Goal: Task Accomplishment & Management: Manage account settings

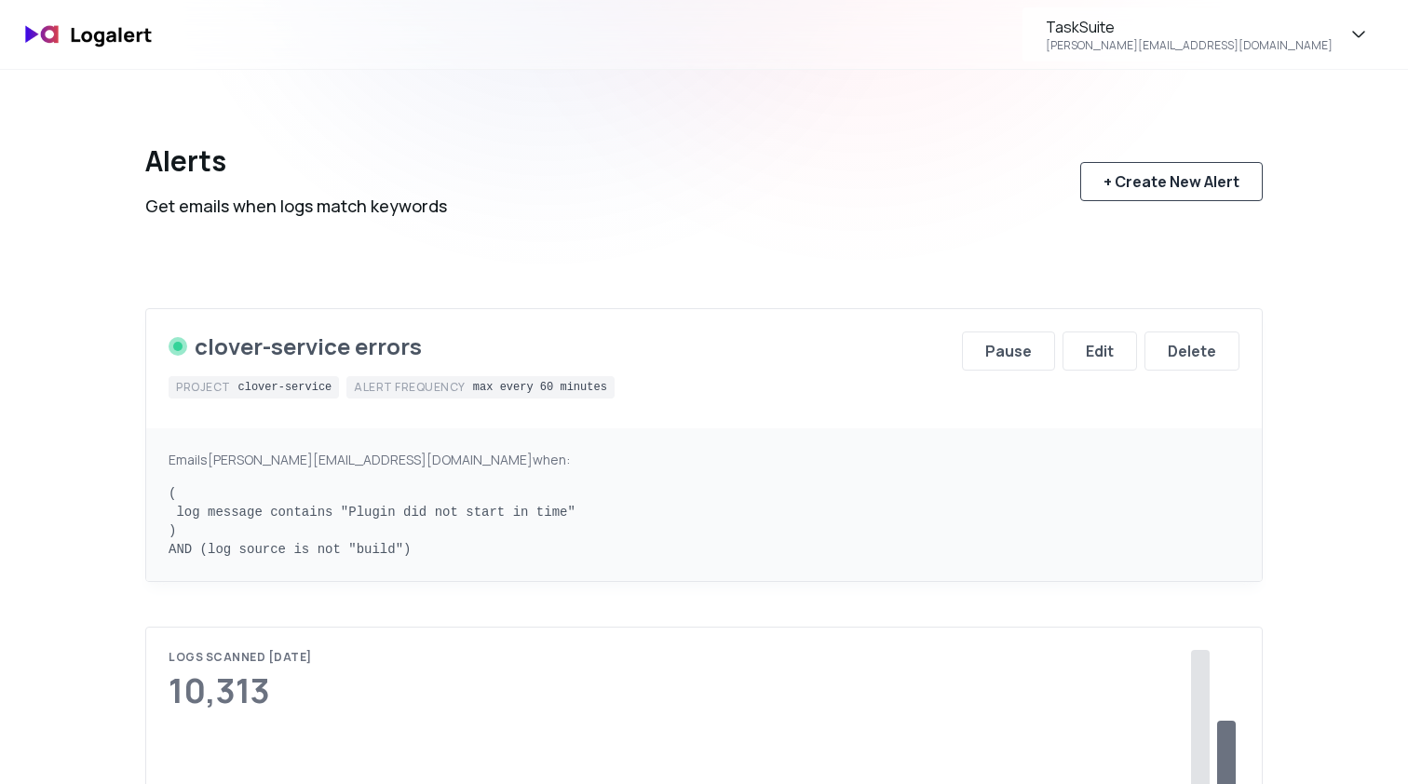
click at [1180, 181] on div "+ Create New Alert" at bounding box center [1172, 181] width 136 height 22
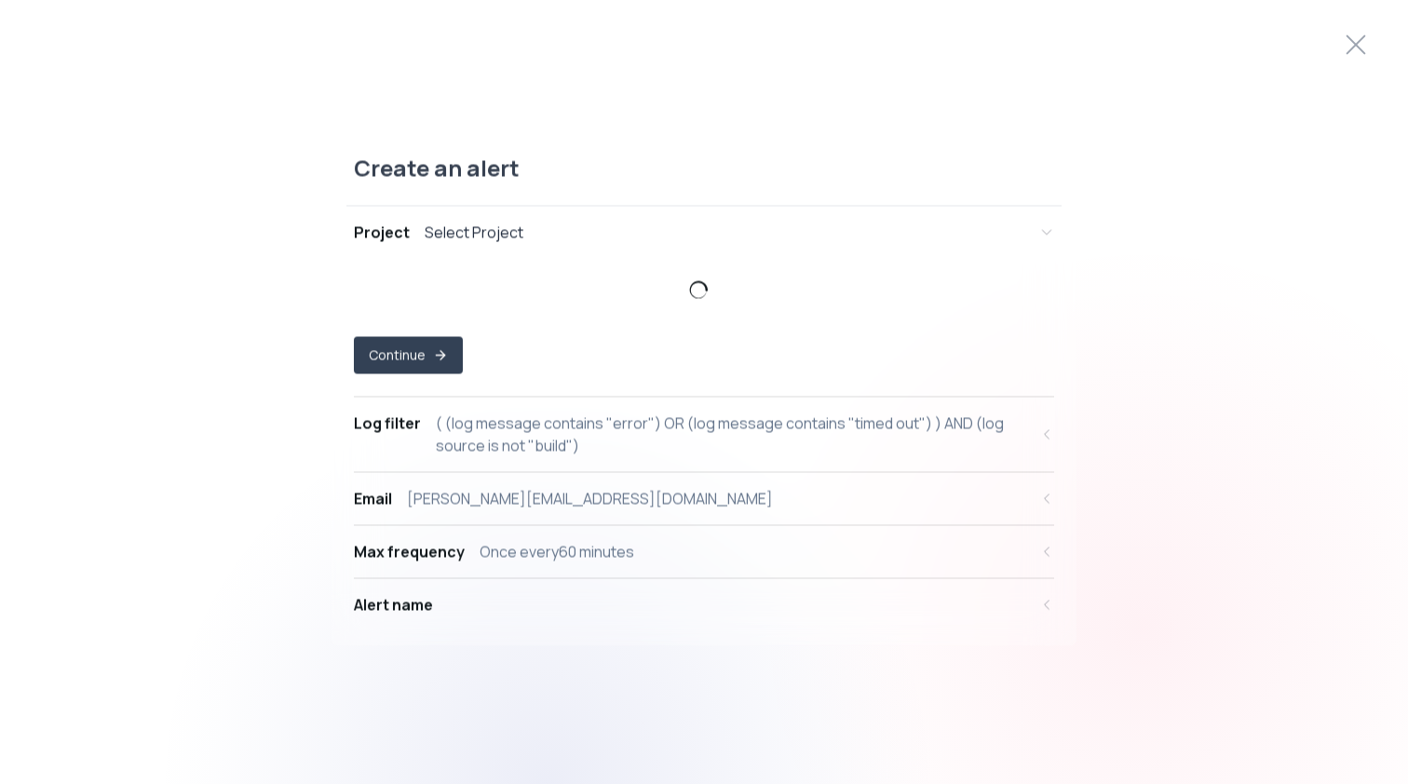
select select "prj_jD9M99Lpu6FIgtgYR55bpX8cnbGU"
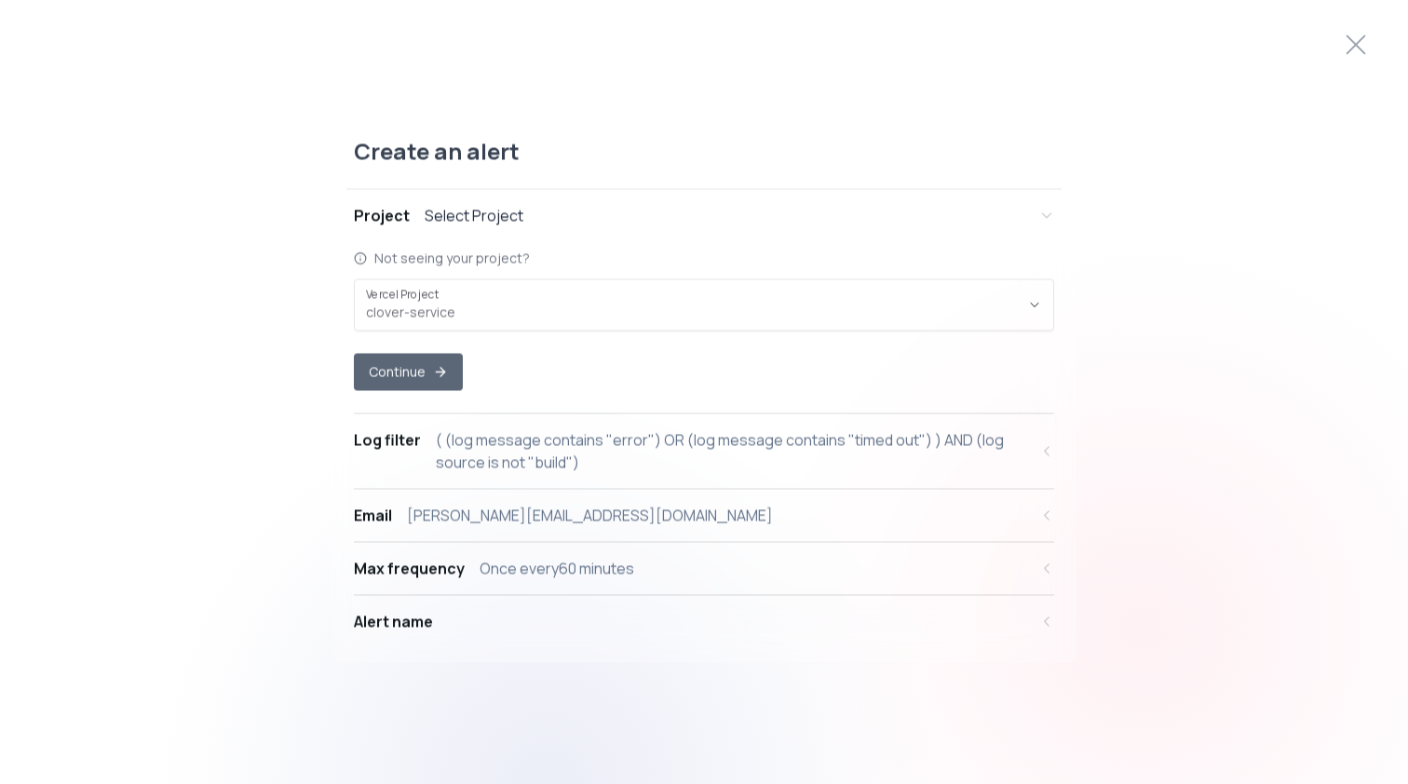
click at [440, 367] on icon "button" at bounding box center [440, 372] width 15 height 15
select select "message"
select select "CONTAINS"
select select "OR"
select select "message"
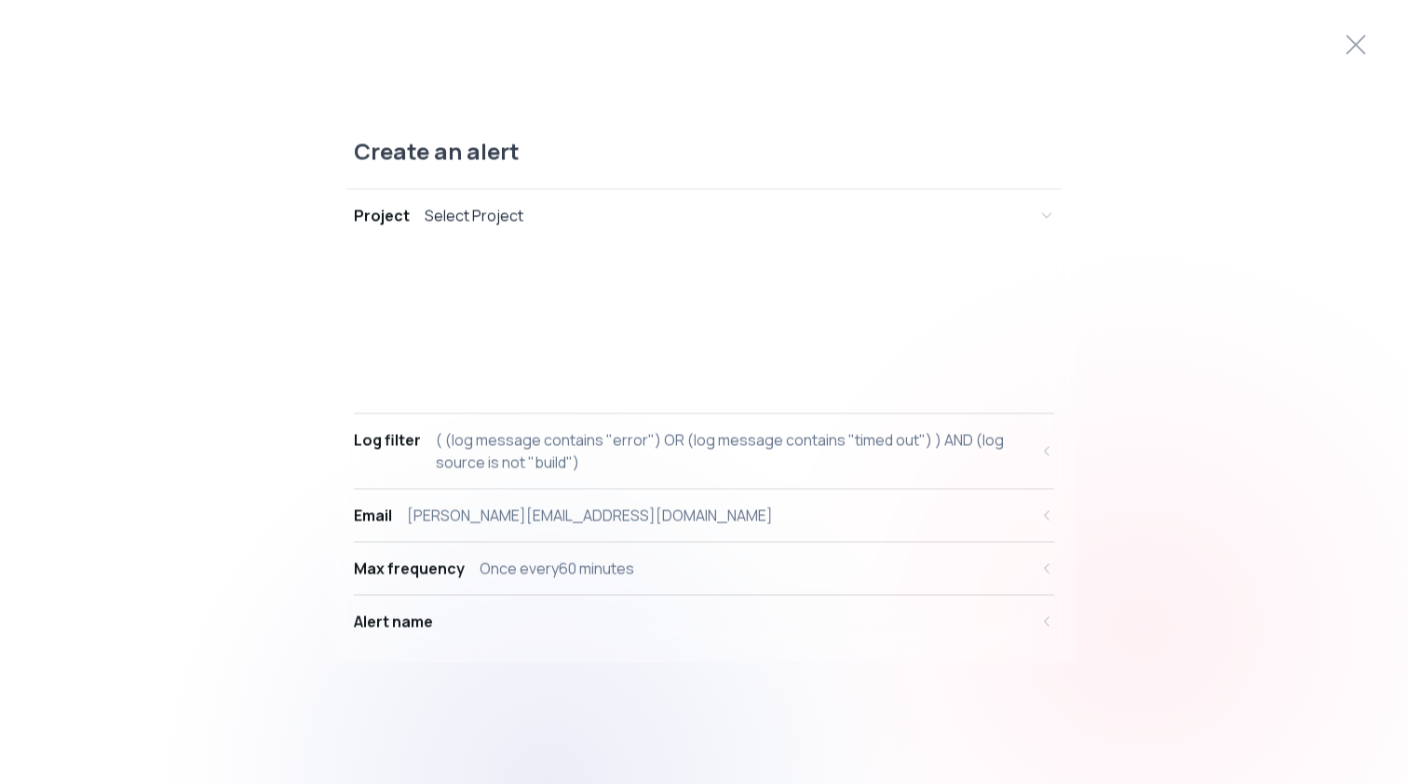
select select "CONTAINS"
select select "AND"
select select "source"
select select "NOT_EQUALS"
select select "build"
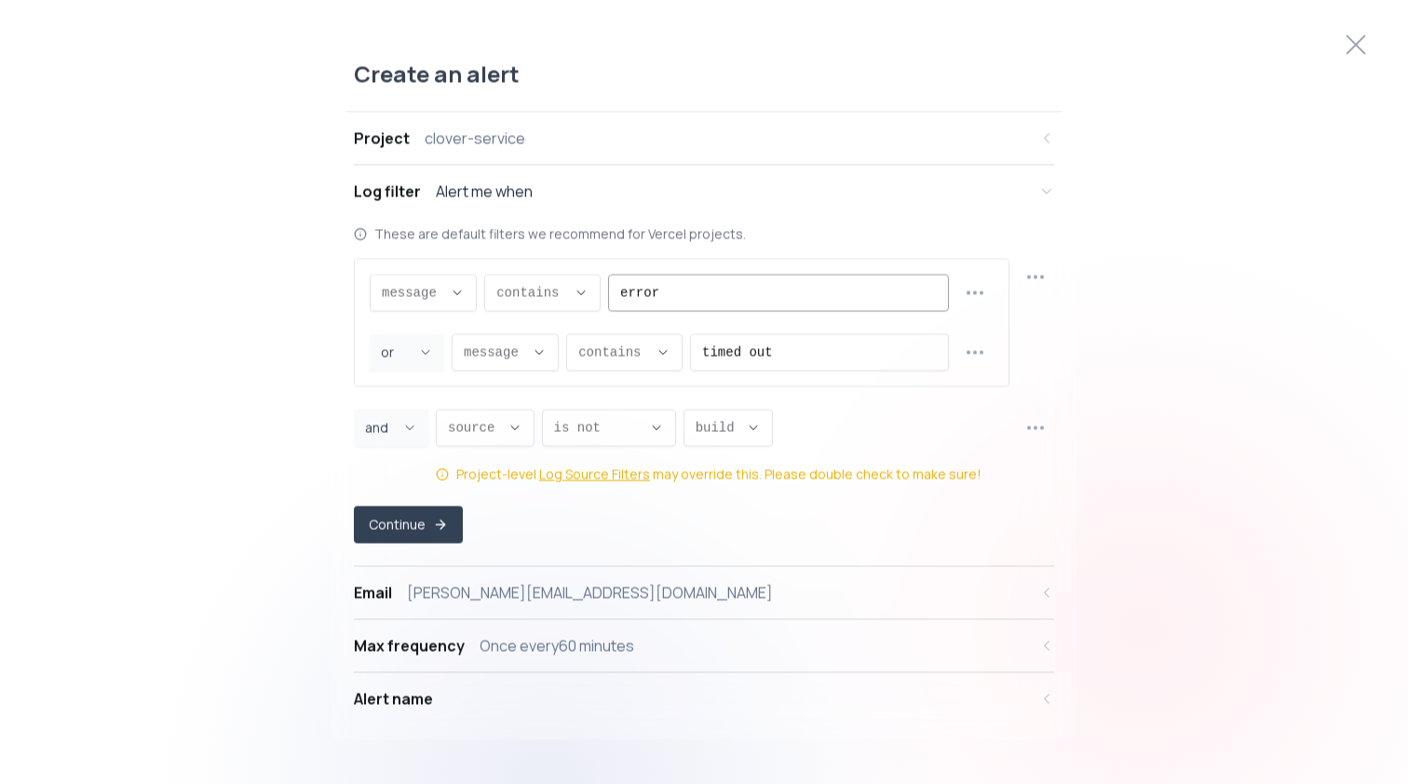
click at [697, 301] on input "error" at bounding box center [778, 293] width 317 height 35
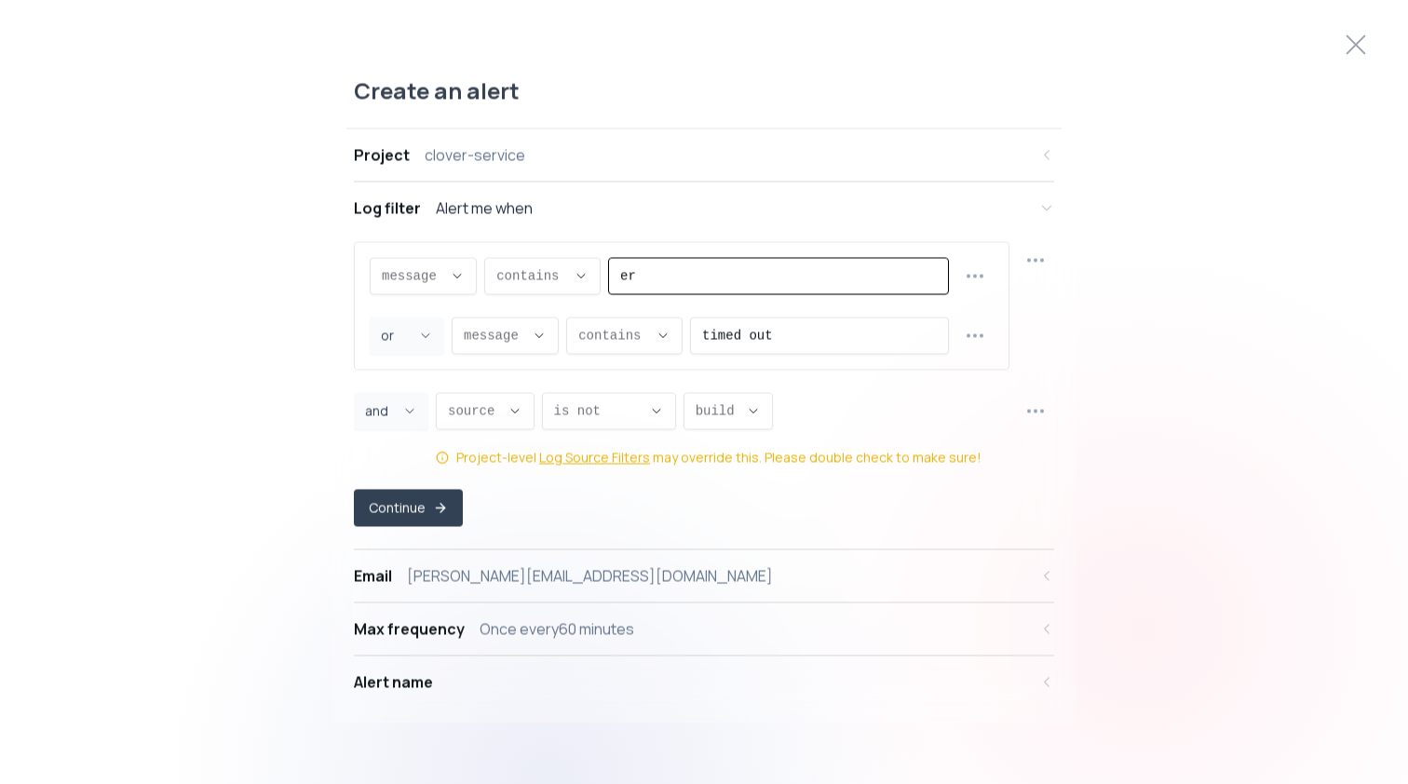
type input "e"
paste input "[EMAIL_ADDRESS][DOMAIN_NAME]"
type input "[EMAIL_ADDRESS][DOMAIN_NAME]"
paste input "Vercel Runtime Timeout Error: Task timed out after 60 seconds"
drag, startPoint x: 937, startPoint y: 278, endPoint x: 805, endPoint y: 263, distance: 133.1
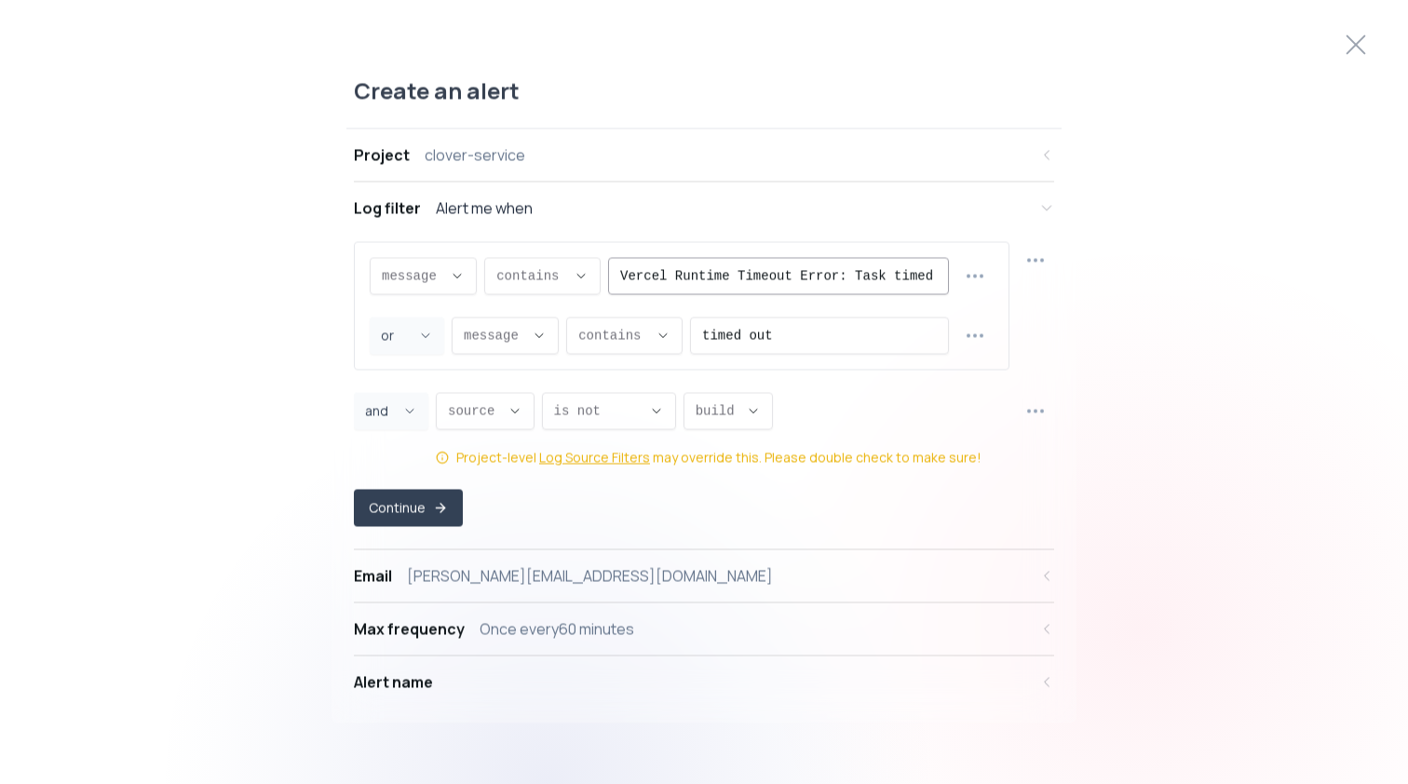
click at [805, 263] on div "Vercel Runtime Timeout Error: Task timed out after 60 seconds" at bounding box center [778, 276] width 341 height 37
type input "Vercel Runtime Timeout Error"
click at [977, 339] on icon "button" at bounding box center [975, 336] width 22 height 22
click at [938, 439] on span "Delete row" at bounding box center [985, 446] width 136 height 19
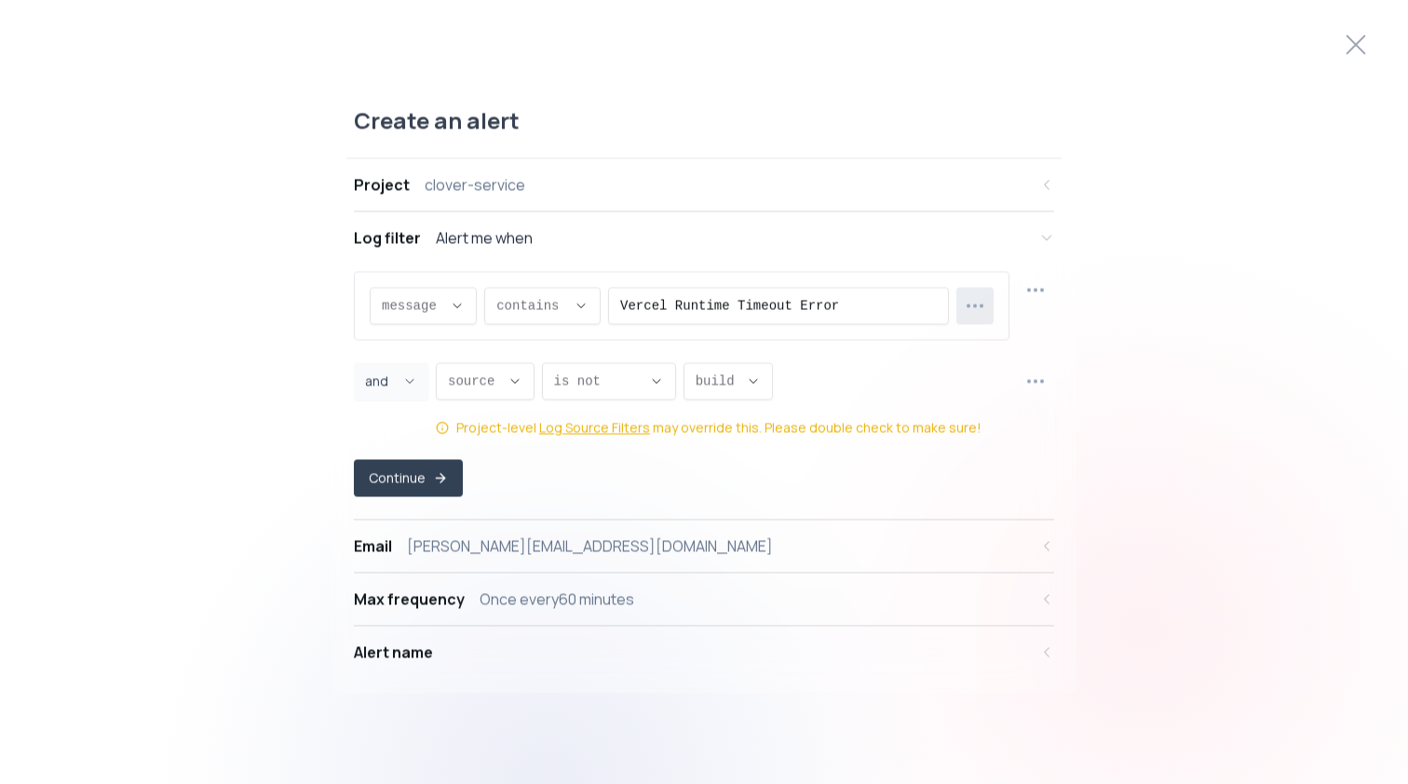
click at [985, 303] on button "button" at bounding box center [974, 306] width 37 height 37
click at [946, 356] on span "Duplicate row" at bounding box center [985, 353] width 136 height 19
select select "OR"
select select "message"
select select "CONTAINS"
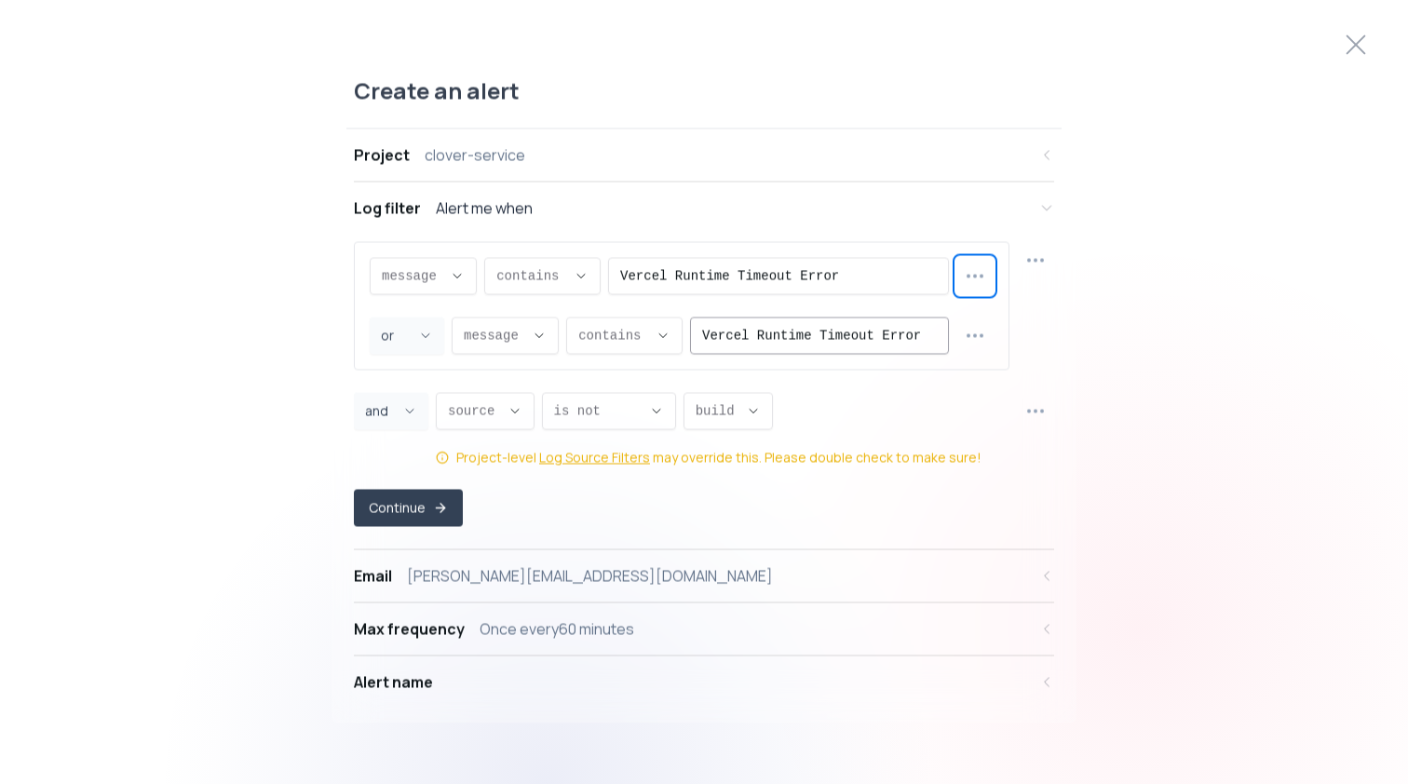
click at [810, 339] on input "Vercel Runtime Timeout Error" at bounding box center [819, 335] width 235 height 35
paste input "Plugin did not start in time"
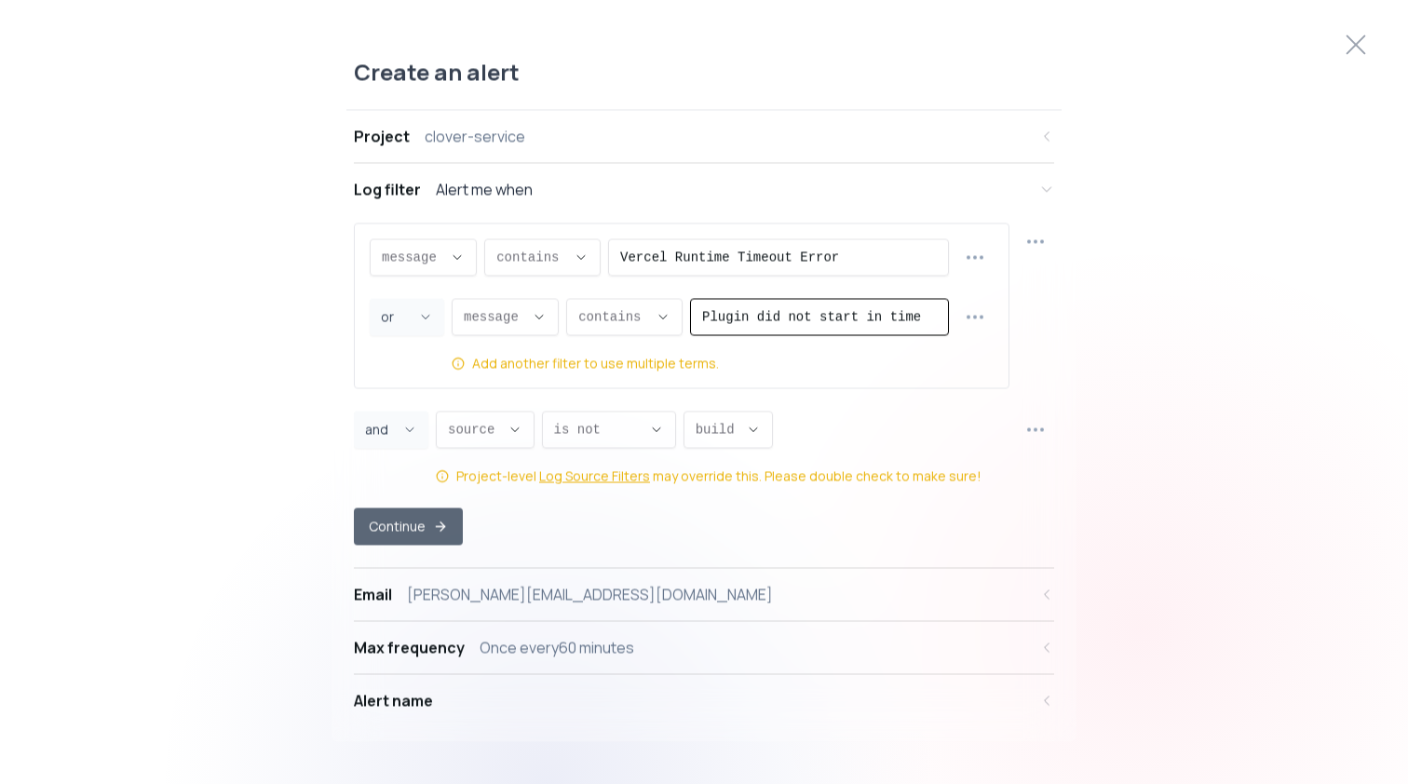
type input "Plugin did not start in time"
click at [404, 529] on button "Continue" at bounding box center [408, 526] width 109 height 37
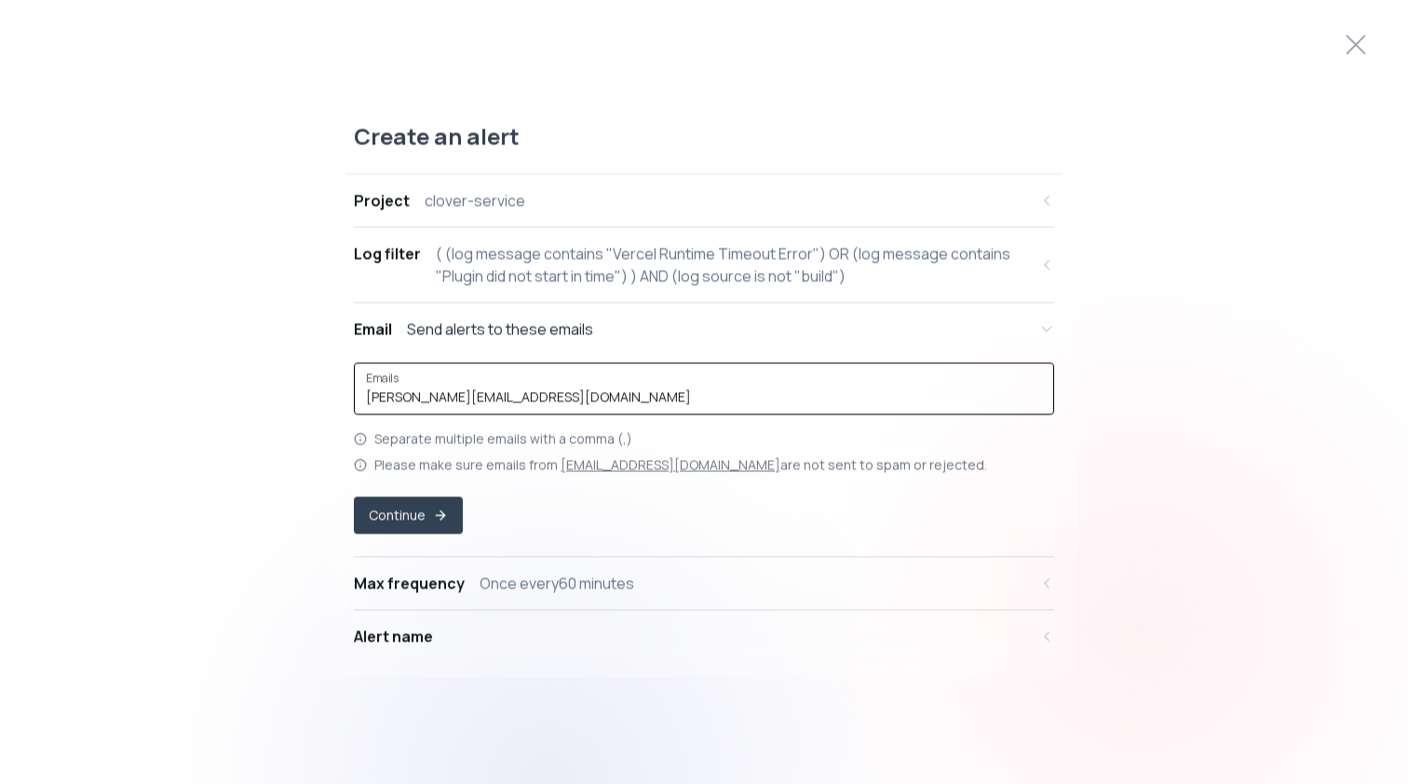
click at [537, 399] on input "[PERSON_NAME][EMAIL_ADDRESS][DOMAIN_NAME]" at bounding box center [704, 397] width 676 height 19
paste input "[EMAIL_ADDRESS][DOMAIN_NAME]"
click at [656, 401] on input "[PERSON_NAME][EMAIL_ADDRESS][DOMAIN_NAME],[EMAIL_ADDRESS][DOMAIN_NAME]" at bounding box center [704, 397] width 676 height 19
paste input "[PERSON_NAME][EMAIL_ADDRESS][DOMAIN_NAME]"
type input "[PERSON_NAME][EMAIL_ADDRESS][DOMAIN_NAME],[EMAIL_ADDRESS][DOMAIN_NAME],[PERSON_…"
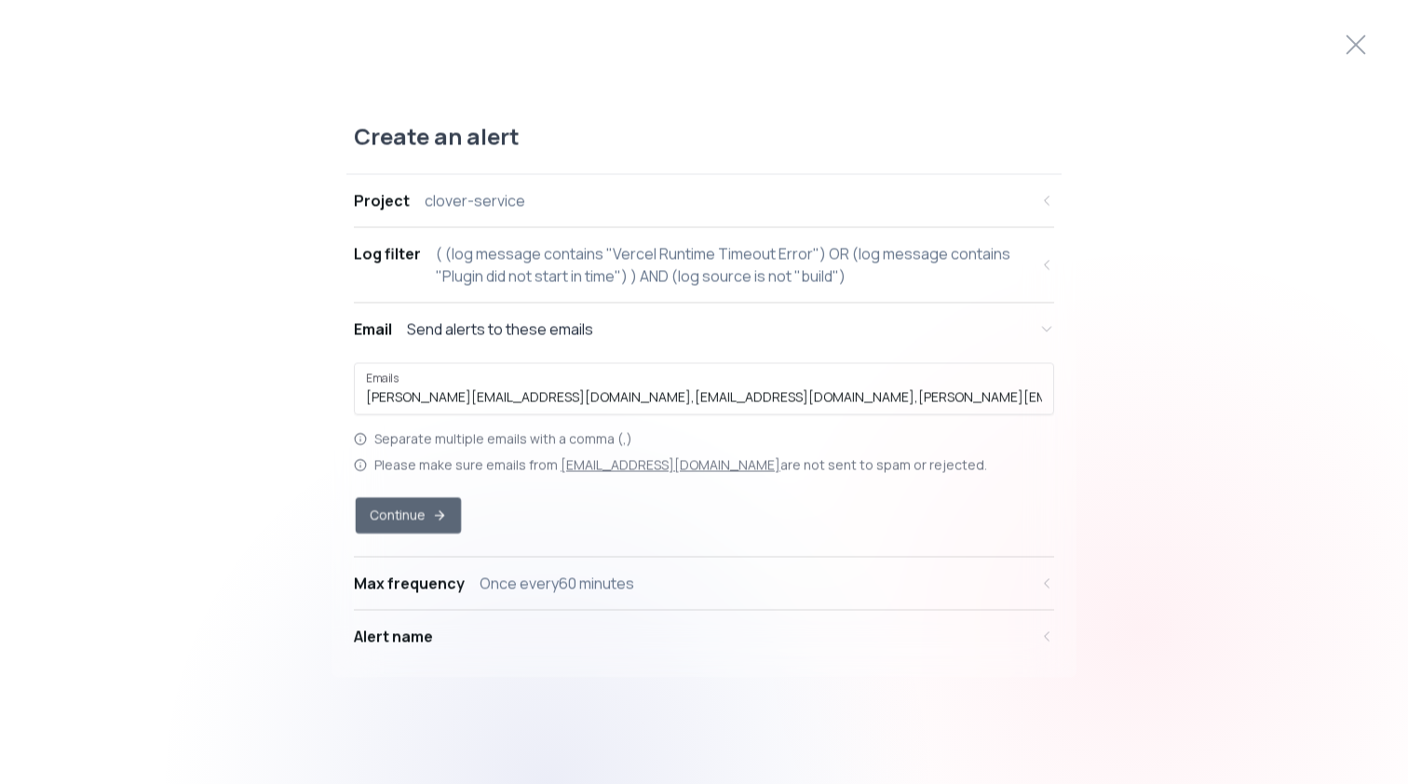
click at [430, 499] on button "Continue" at bounding box center [408, 515] width 105 height 36
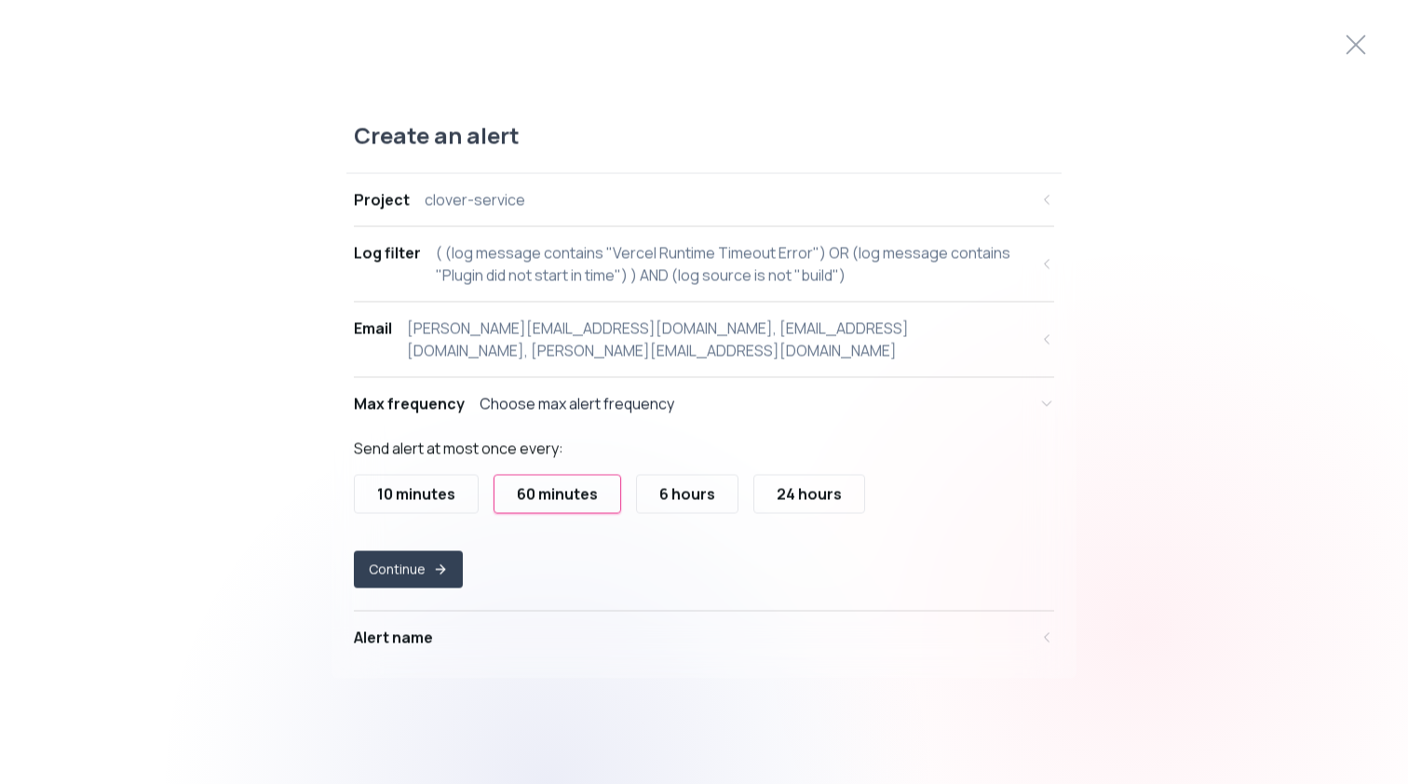
click at [425, 490] on div "10 minutes" at bounding box center [416, 494] width 78 height 22
click at [414, 551] on button "Continue" at bounding box center [408, 569] width 109 height 37
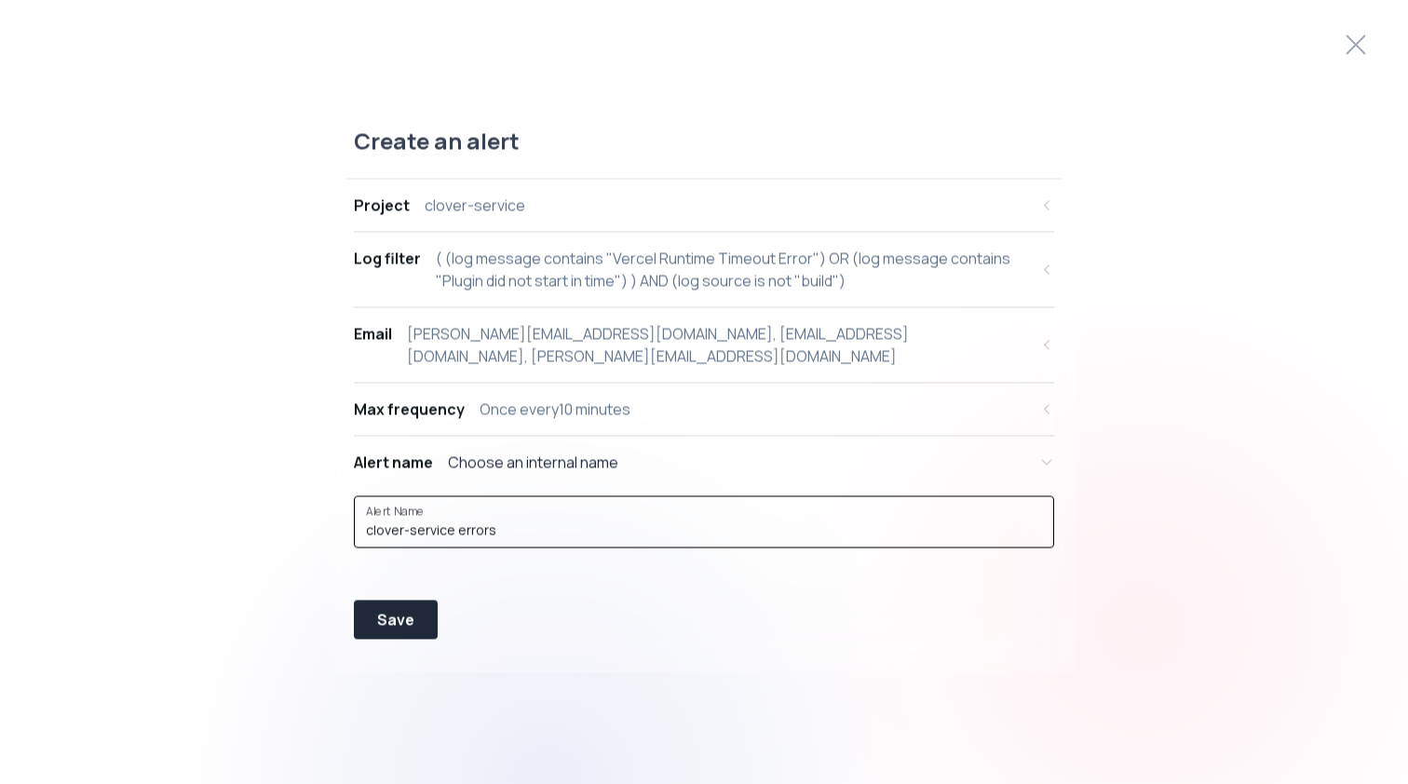
drag, startPoint x: 494, startPoint y: 515, endPoint x: 335, endPoint y: 515, distance: 158.3
click at [335, 515] on div "Create an alert Project clover-service Log filter ( (log message contains "Verc…" at bounding box center [704, 393] width 745 height 562
click at [369, 521] on input "TIMEOUT ERROR" at bounding box center [704, 530] width 676 height 19
click at [565, 521] on input "clover-service: CRITICAL TIMEOUT ERROR" at bounding box center [704, 530] width 676 height 19
click at [570, 521] on input "clover-service: CRITICAL TIMEOUT ERROR" at bounding box center [704, 530] width 676 height 19
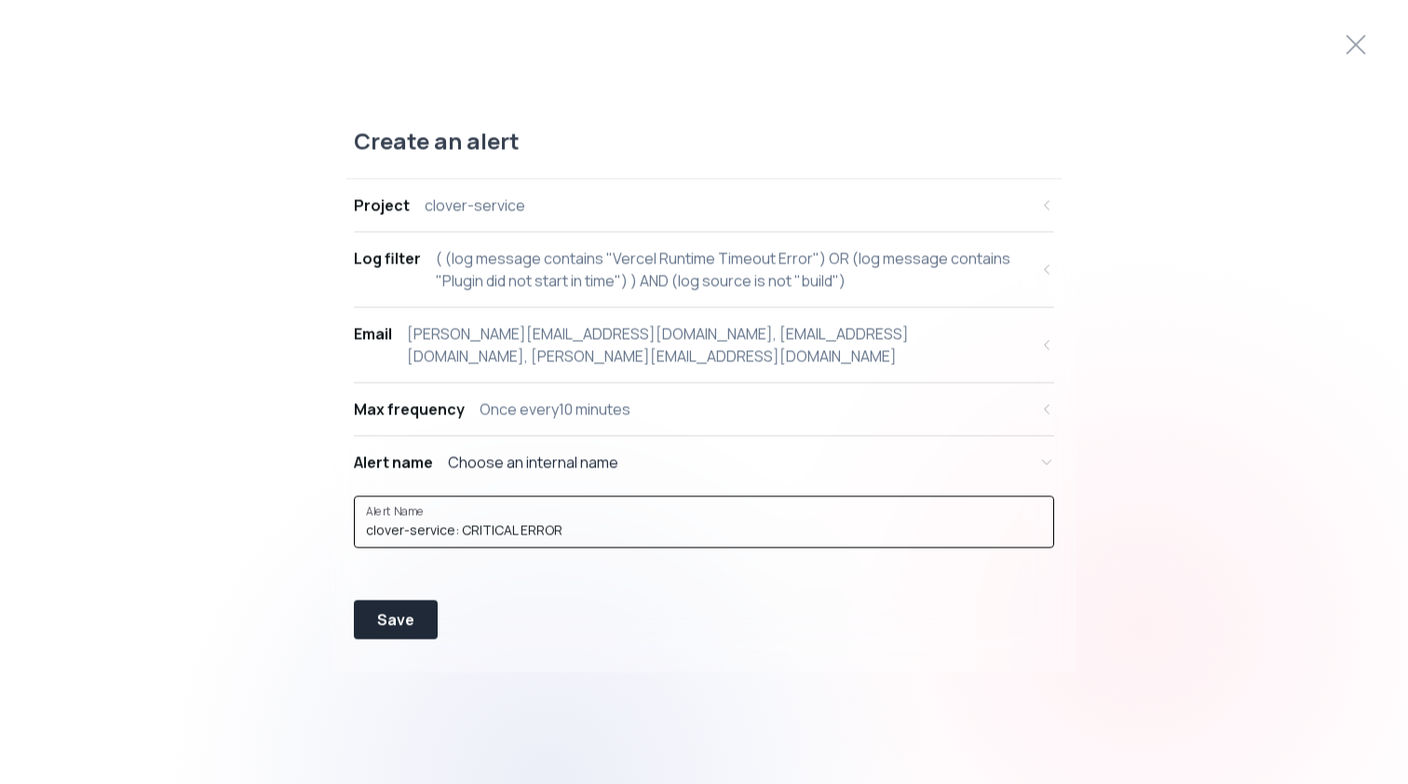
click at [516, 521] on input "clover-service: CRITICAL ERROR" at bounding box center [704, 530] width 676 height 19
type input "clover-service: CRITICAL ERROR"
click at [407, 609] on div "Save" at bounding box center [395, 620] width 37 height 22
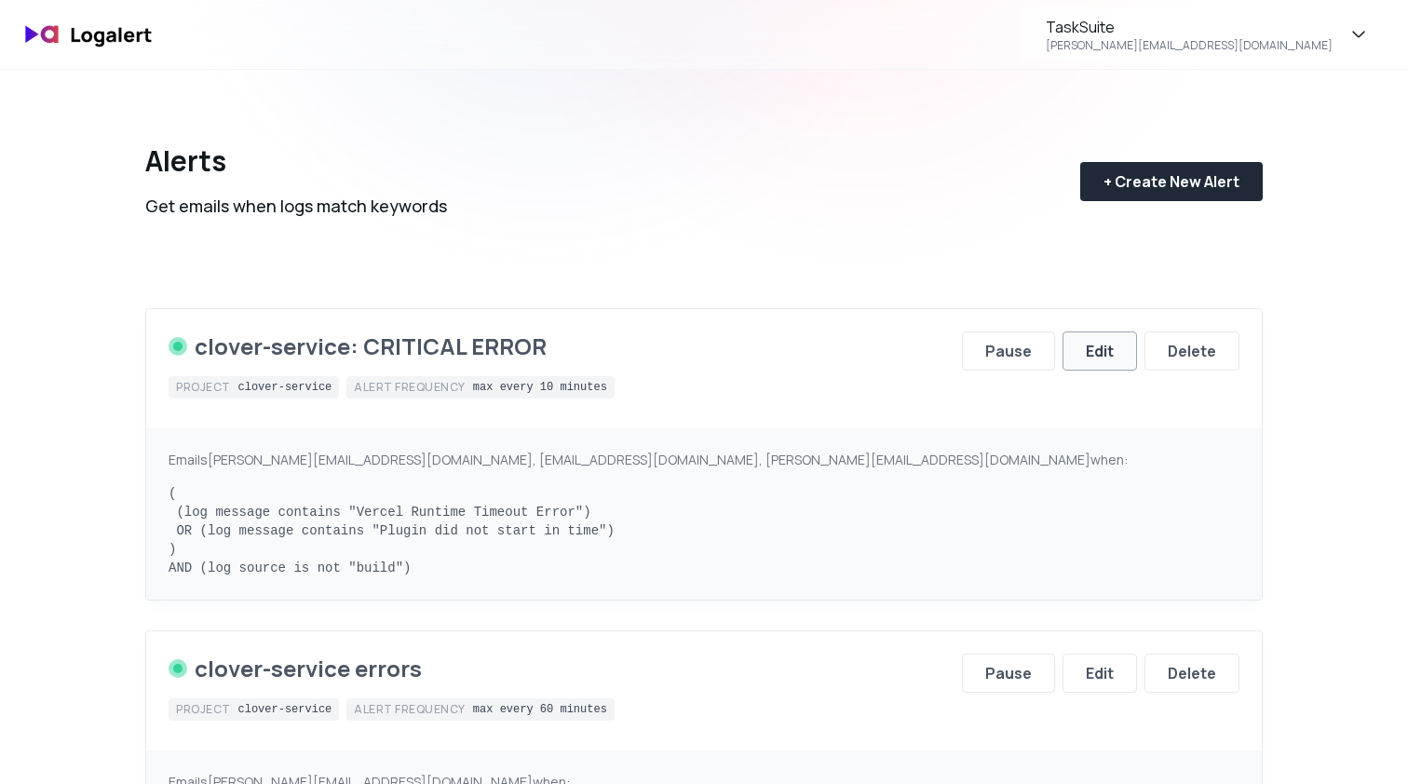
click at [1106, 358] on div "Edit" at bounding box center [1100, 351] width 28 height 22
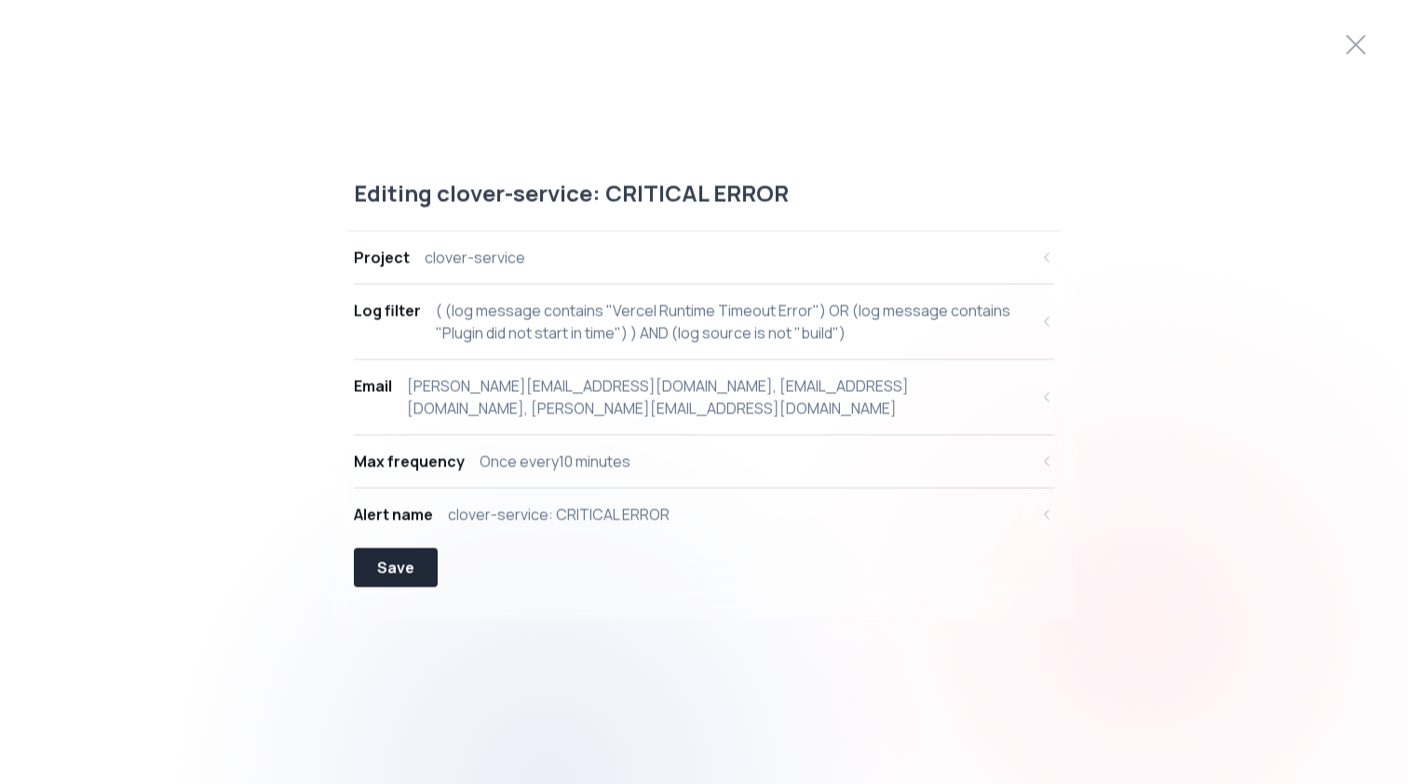
click at [467, 506] on div "clover-service: CRITICAL ERROR" at bounding box center [559, 515] width 222 height 22
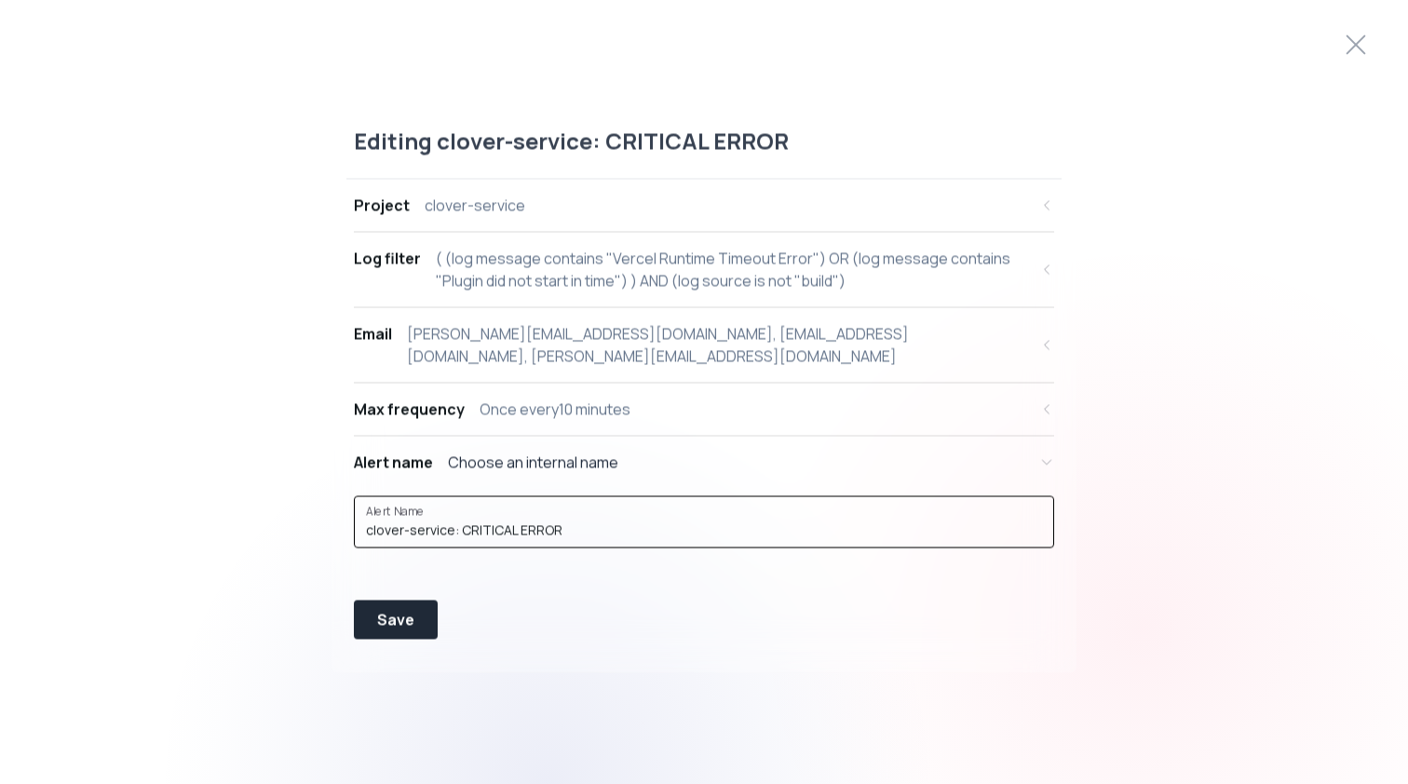
drag, startPoint x: 459, startPoint y: 520, endPoint x: 304, endPoint y: 519, distance: 155.5
click at [304, 519] on div "Editing clover-service: CRITICAL ERROR Project clover-service Log filter ( (log…" at bounding box center [704, 392] width 1408 height 576
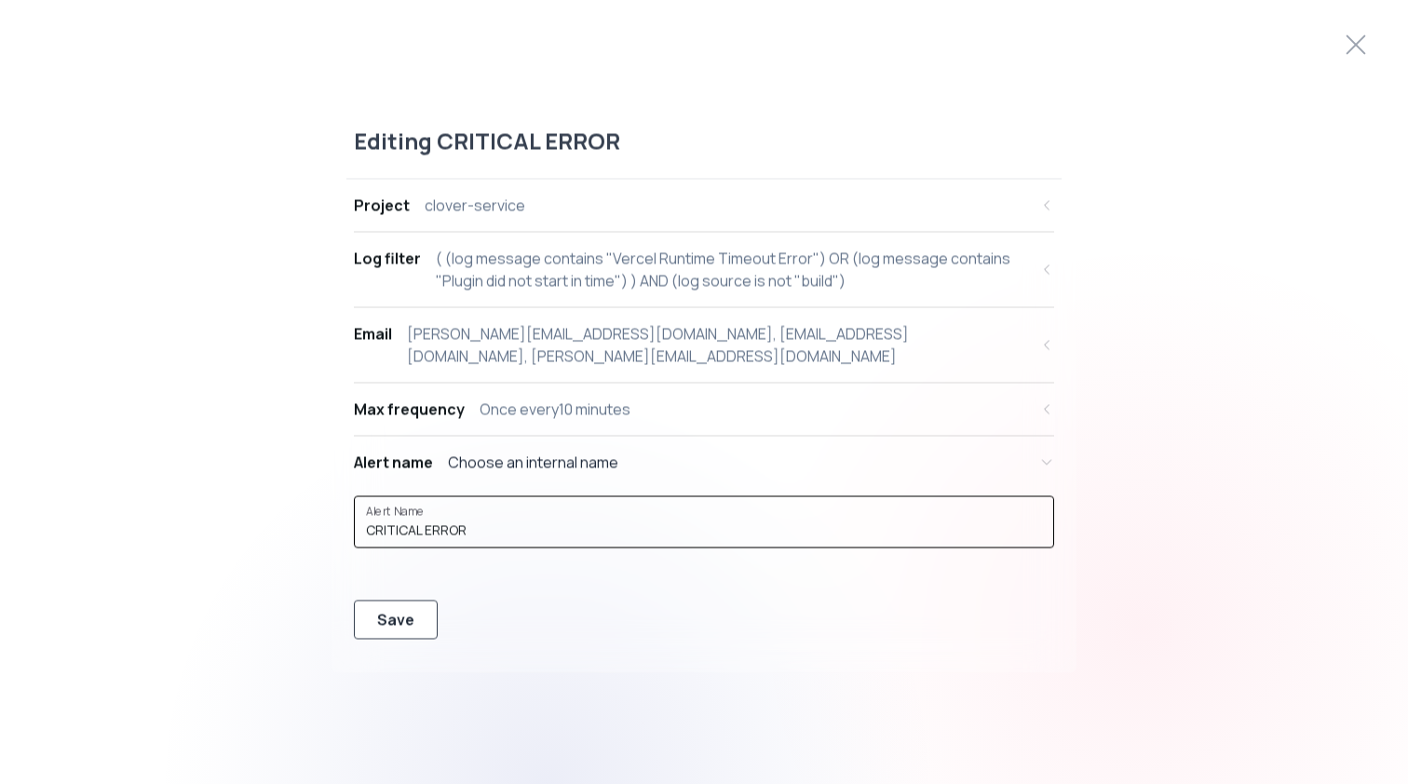
type input "CRITICAL ERROR"
click at [400, 614] on div "Save" at bounding box center [395, 620] width 37 height 22
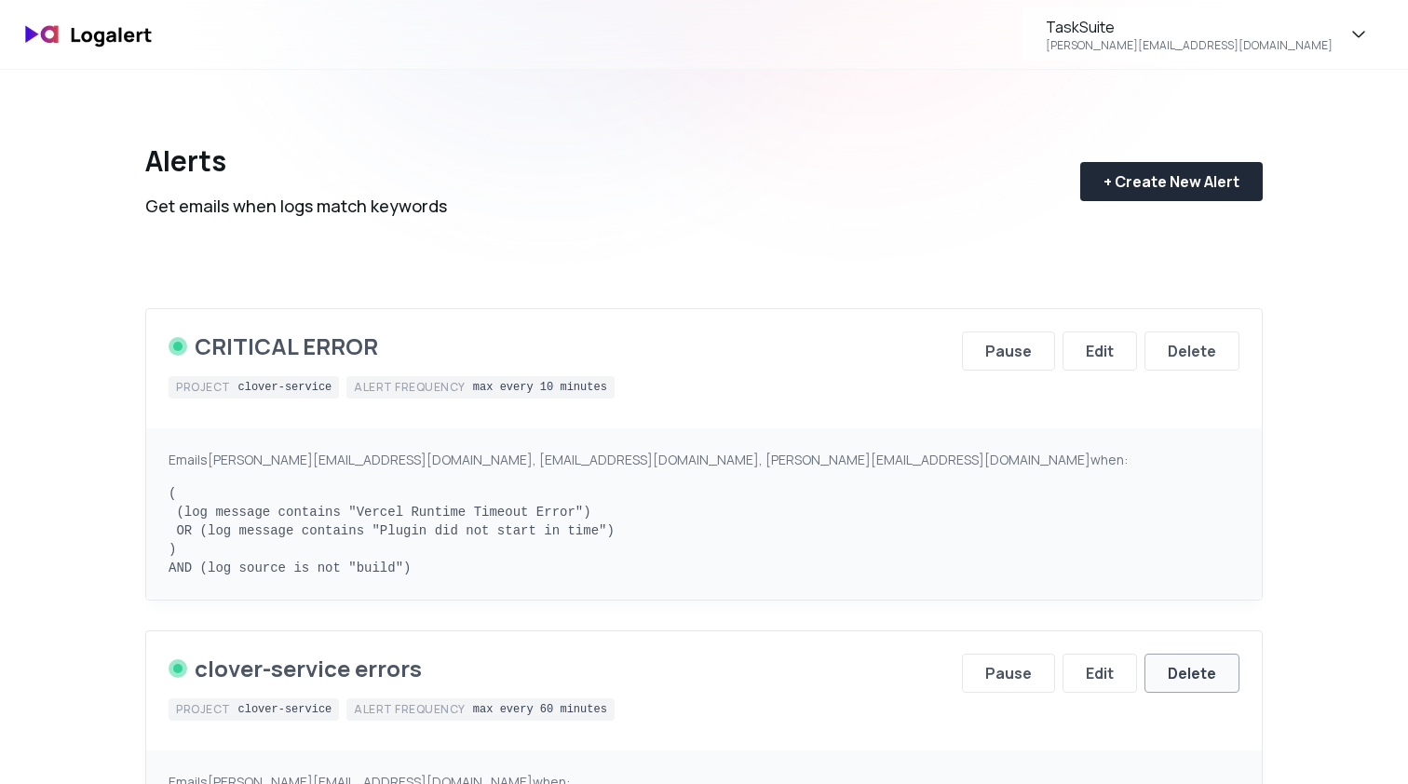
click at [1184, 673] on div "Delete" at bounding box center [1192, 673] width 48 height 22
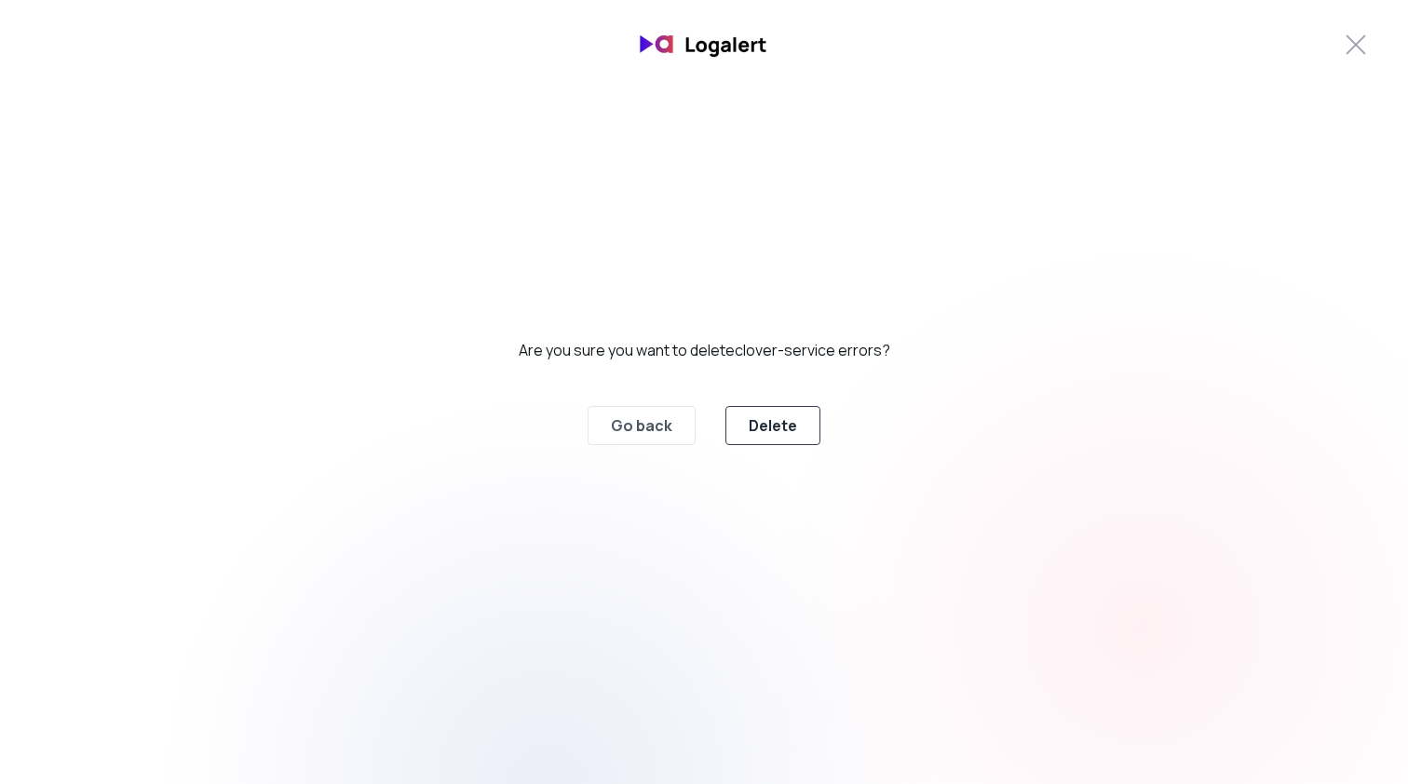
click at [781, 429] on div "Delete" at bounding box center [773, 425] width 48 height 22
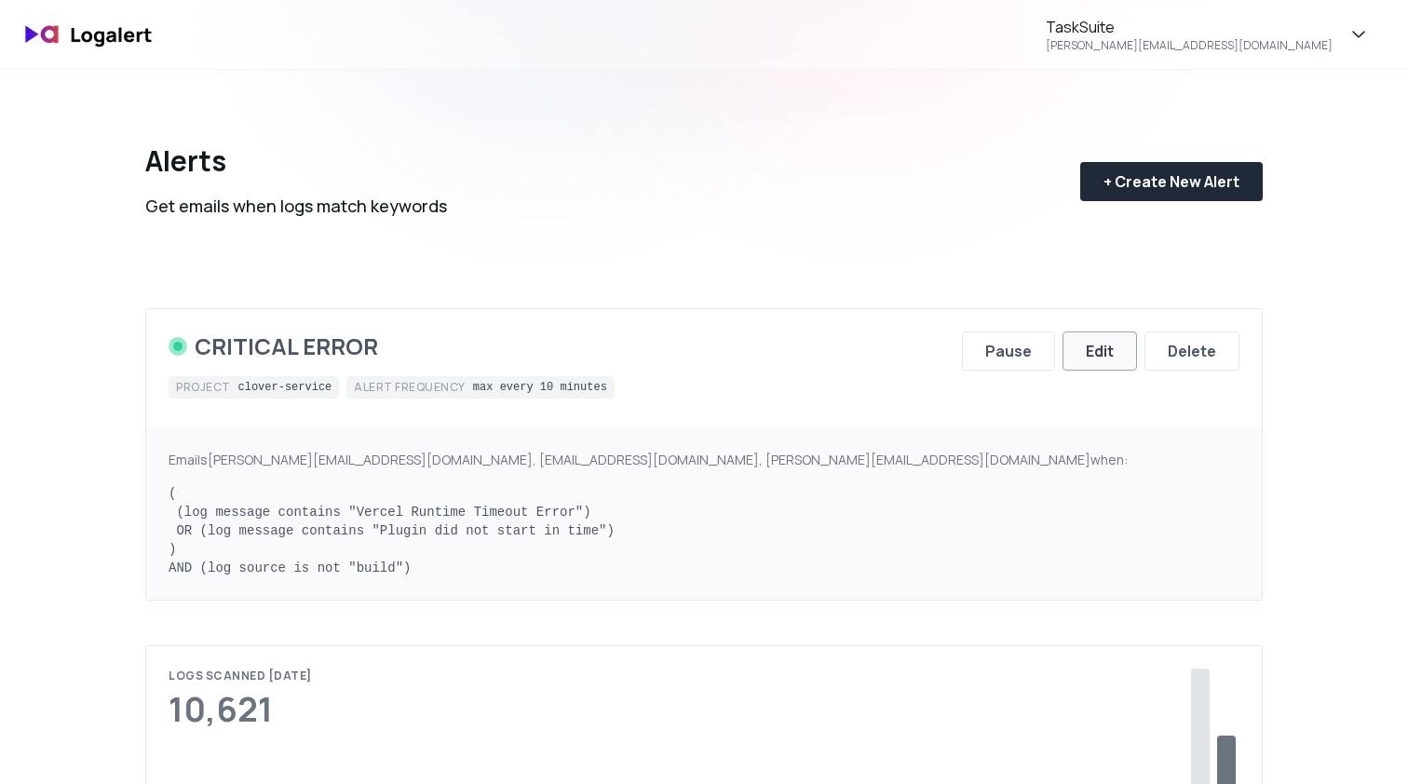
click at [1078, 351] on button "Edit" at bounding box center [1100, 351] width 74 height 39
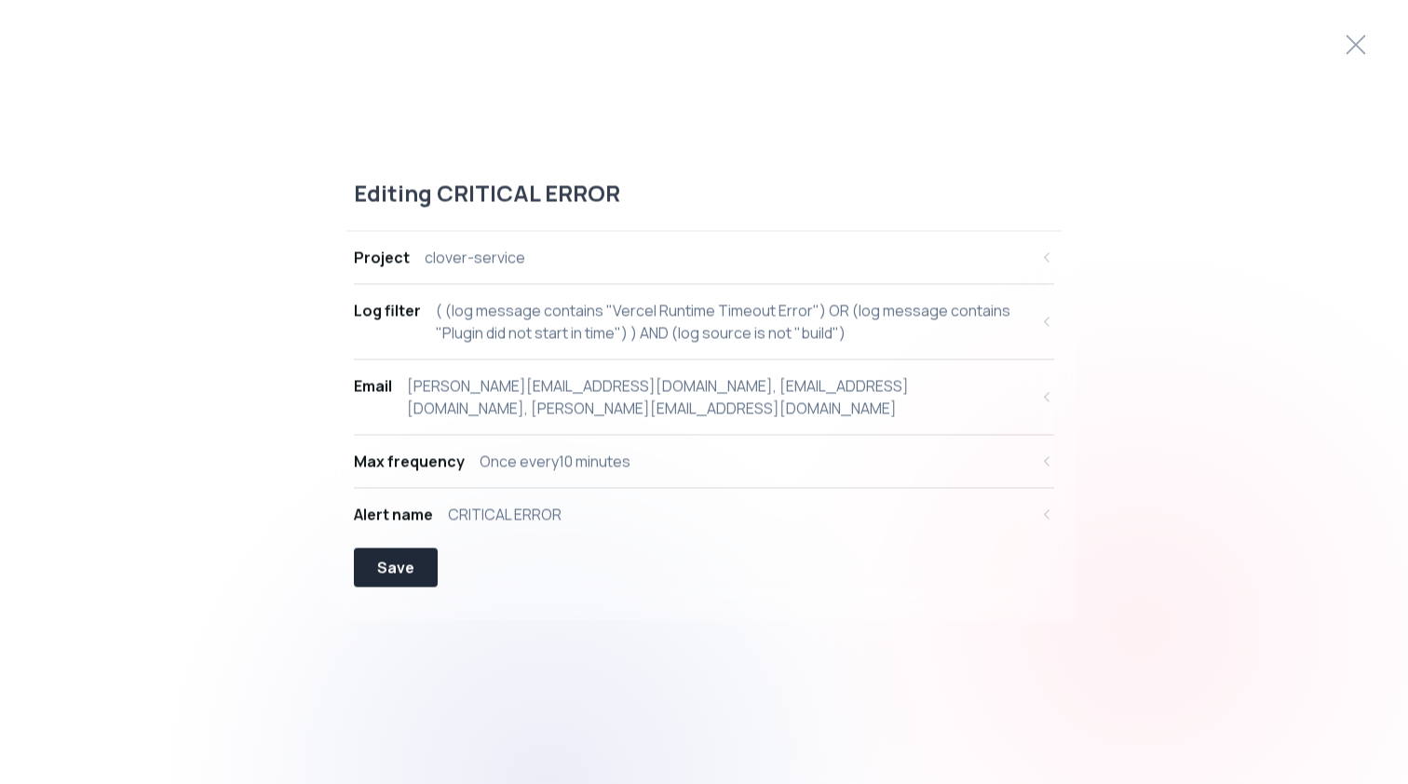
click at [493, 504] on div "CRITICAL ERROR" at bounding box center [505, 515] width 114 height 22
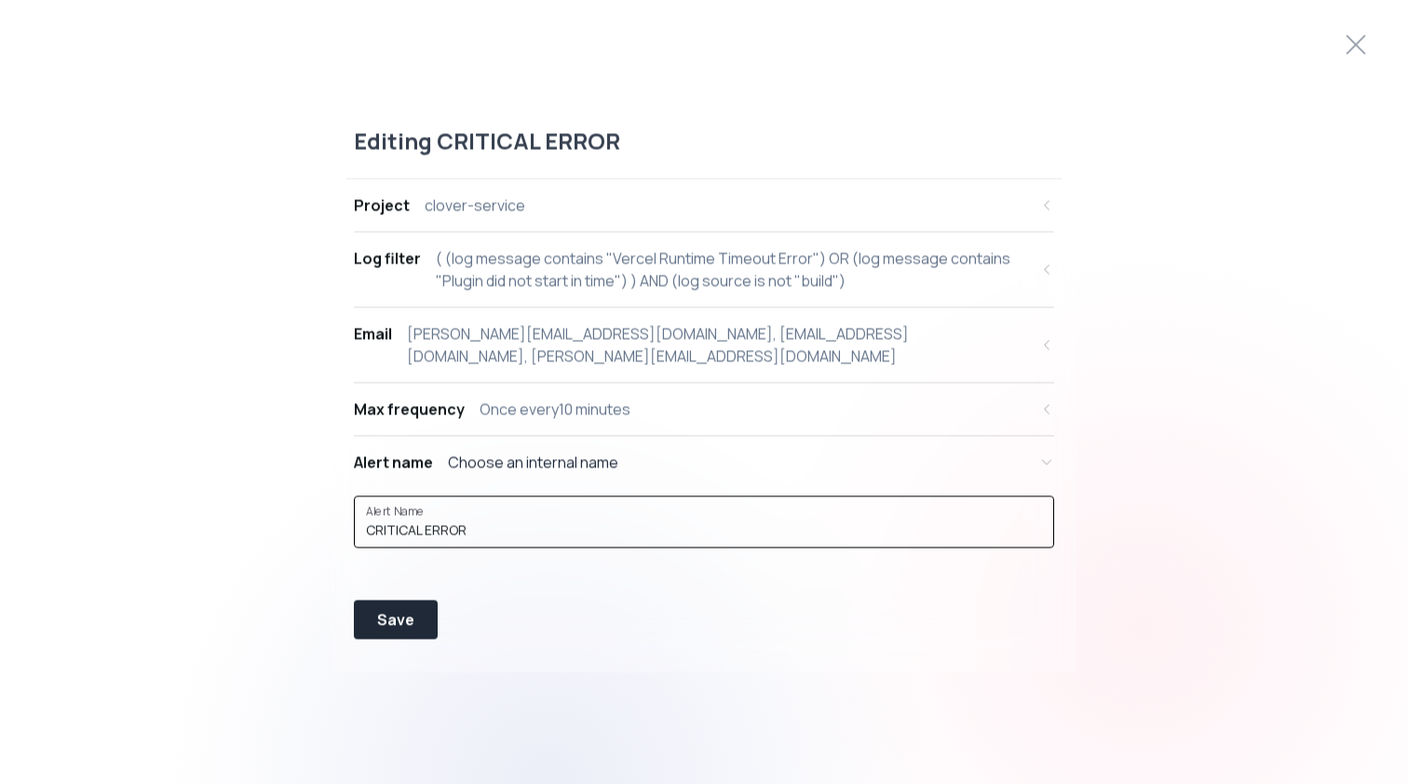
drag, startPoint x: 479, startPoint y: 518, endPoint x: 424, endPoint y: 519, distance: 55.0
click at [424, 521] on input "CRITICAL ERROR" at bounding box center [704, 530] width 676 height 19
type input "CRITICAL: TIMEOUT ERROR"
click at [382, 609] on div "Save" at bounding box center [395, 620] width 37 height 22
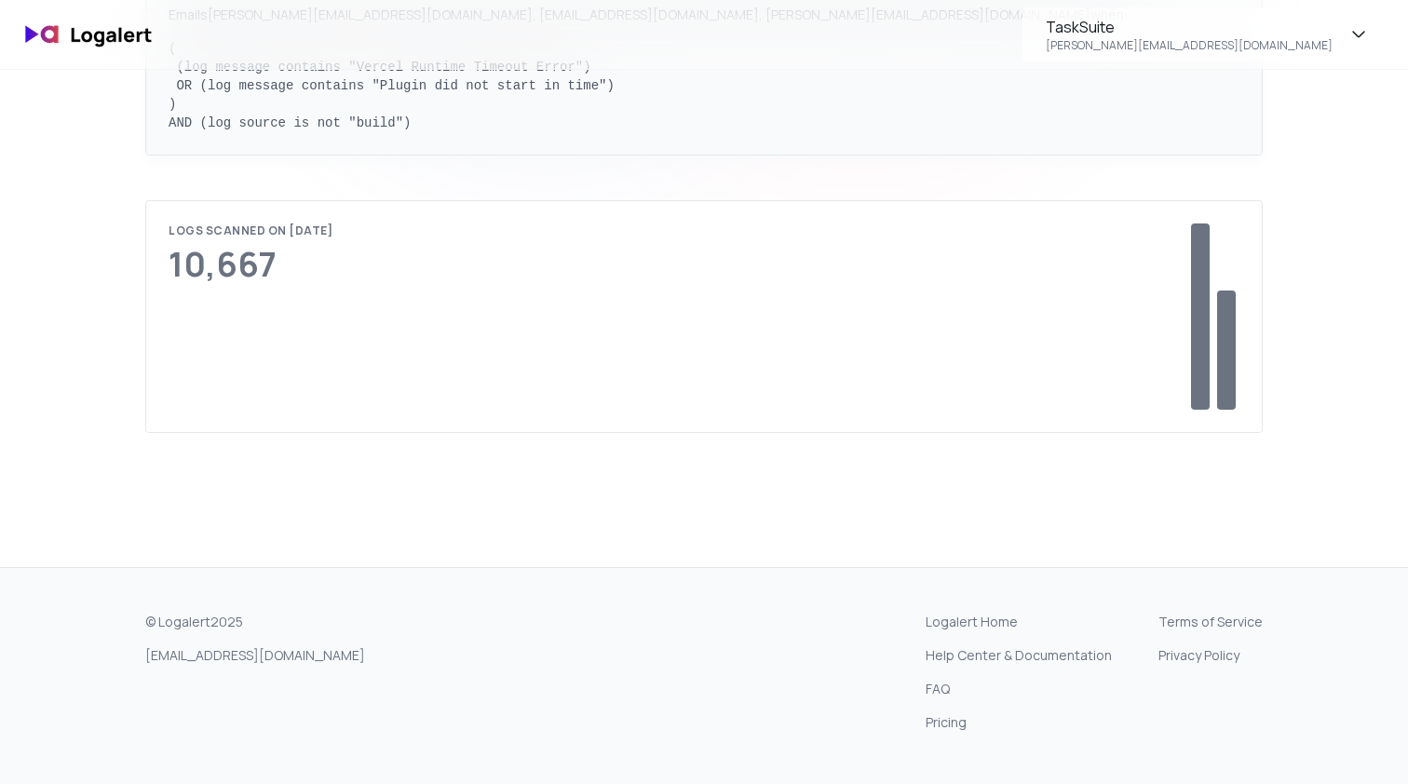
scroll to position [439, 0]
